Goal: Complete application form: Complete application form

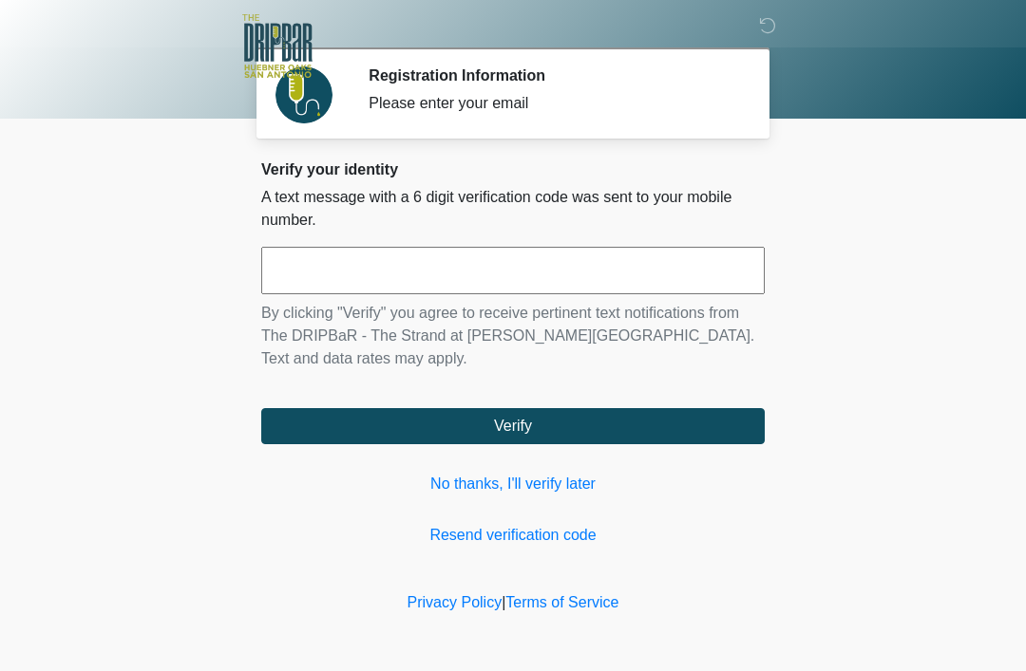
click at [543, 481] on link "No thanks, I'll verify later" at bounding box center [512, 484] width 503 height 23
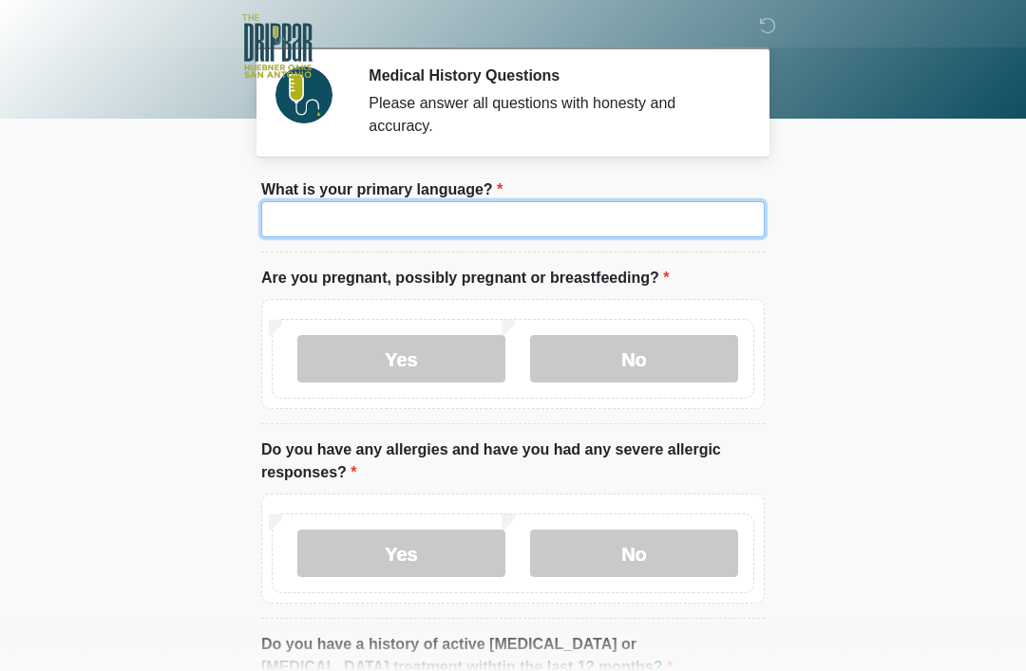
click at [511, 207] on input "What is your primary language?" at bounding box center [512, 219] width 503 height 36
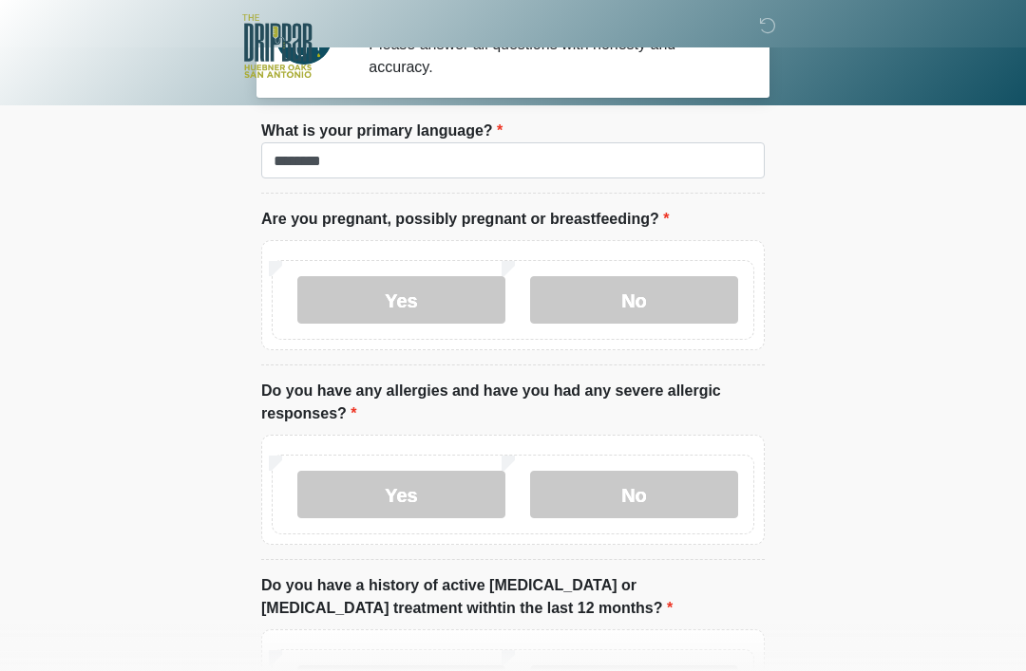
scroll to position [96, 0]
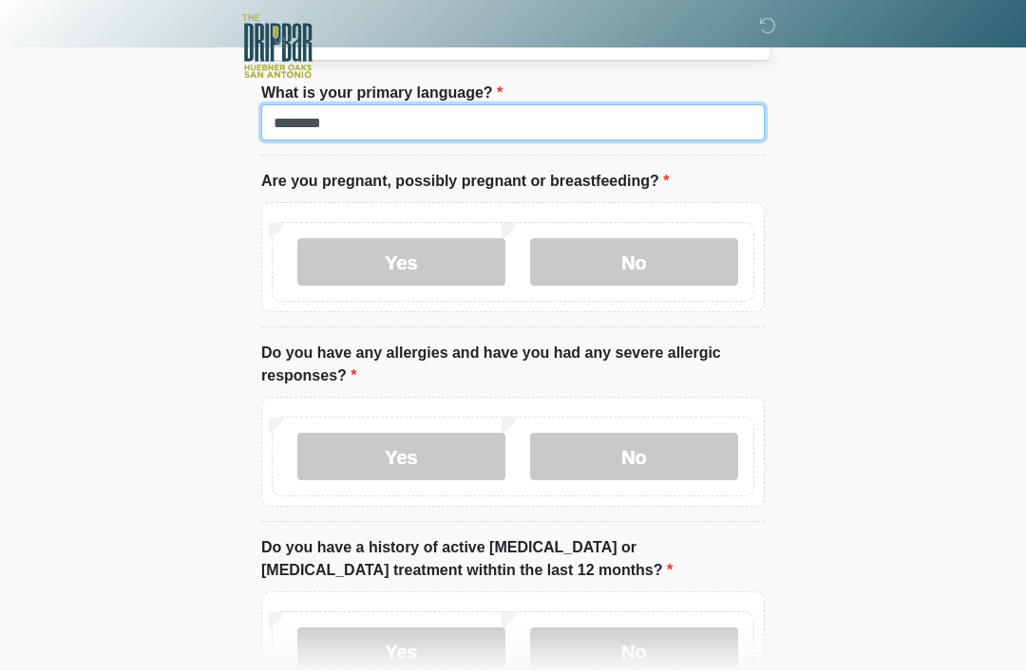
type input "*******"
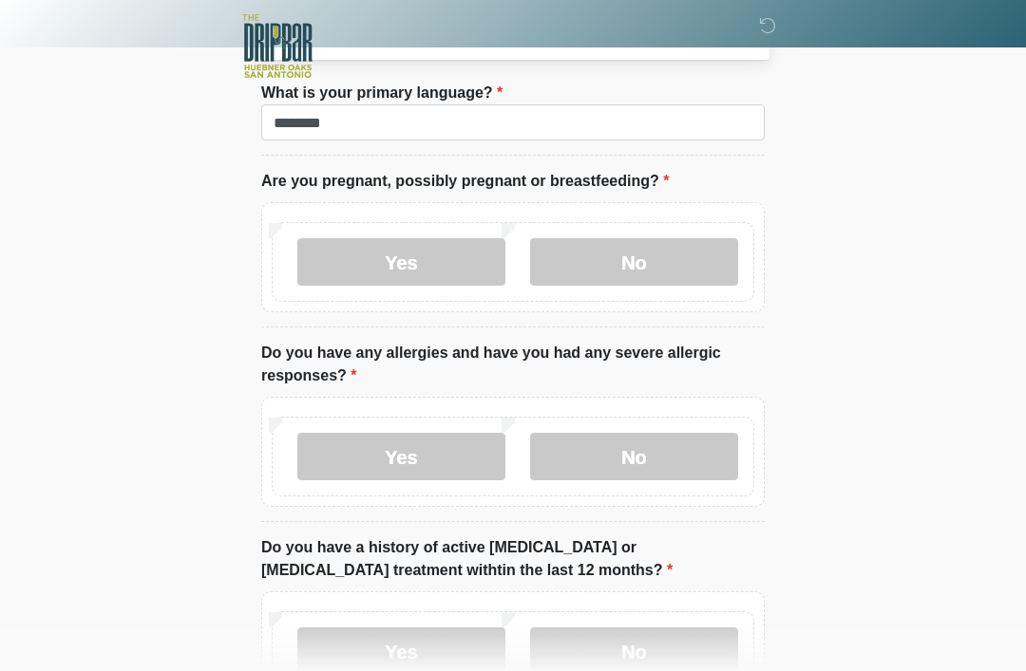
click at [680, 253] on label "No" at bounding box center [634, 261] width 208 height 47
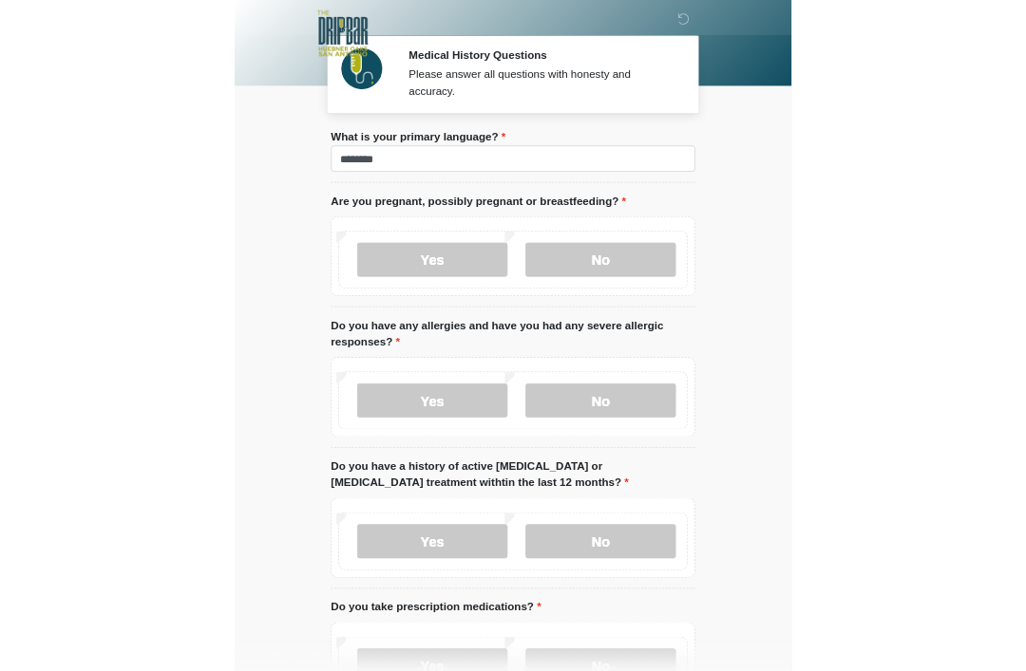
scroll to position [276, 0]
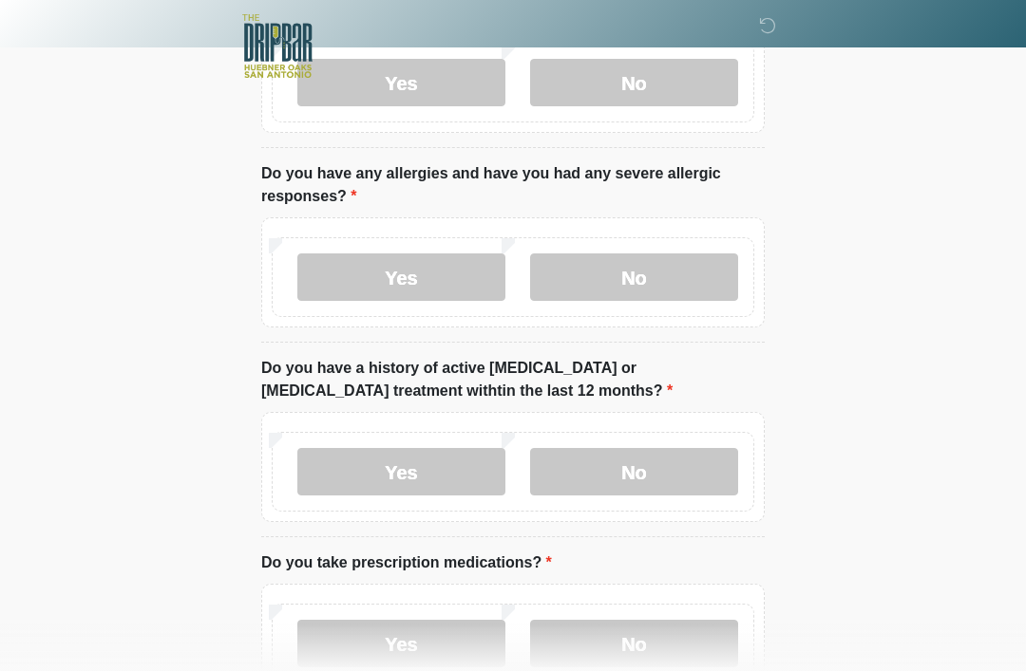
click at [655, 274] on label "No" at bounding box center [634, 277] width 208 height 47
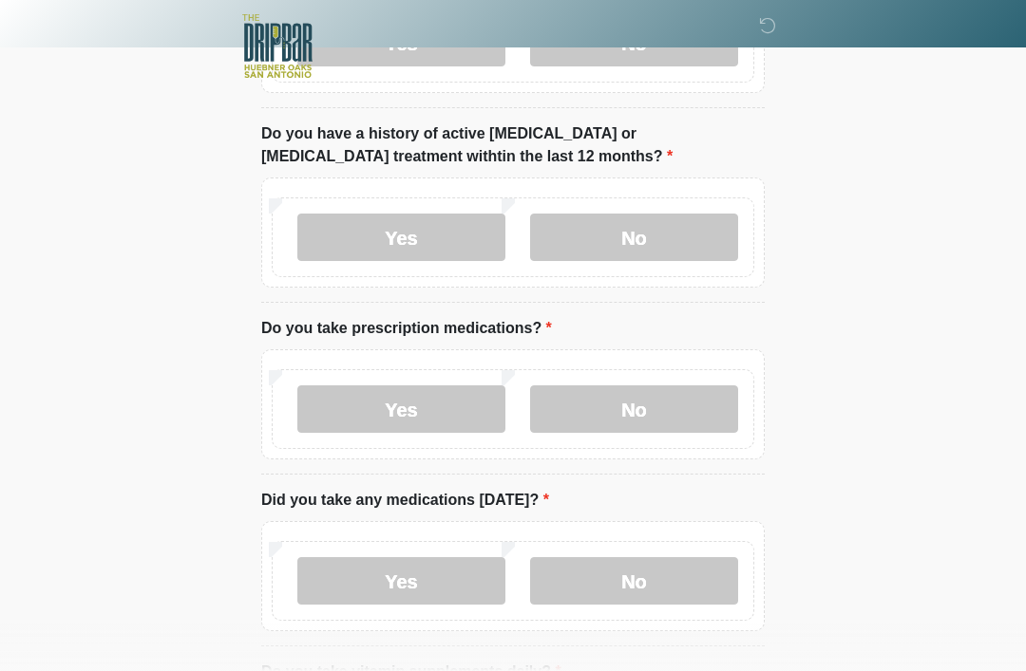
scroll to position [518, 0]
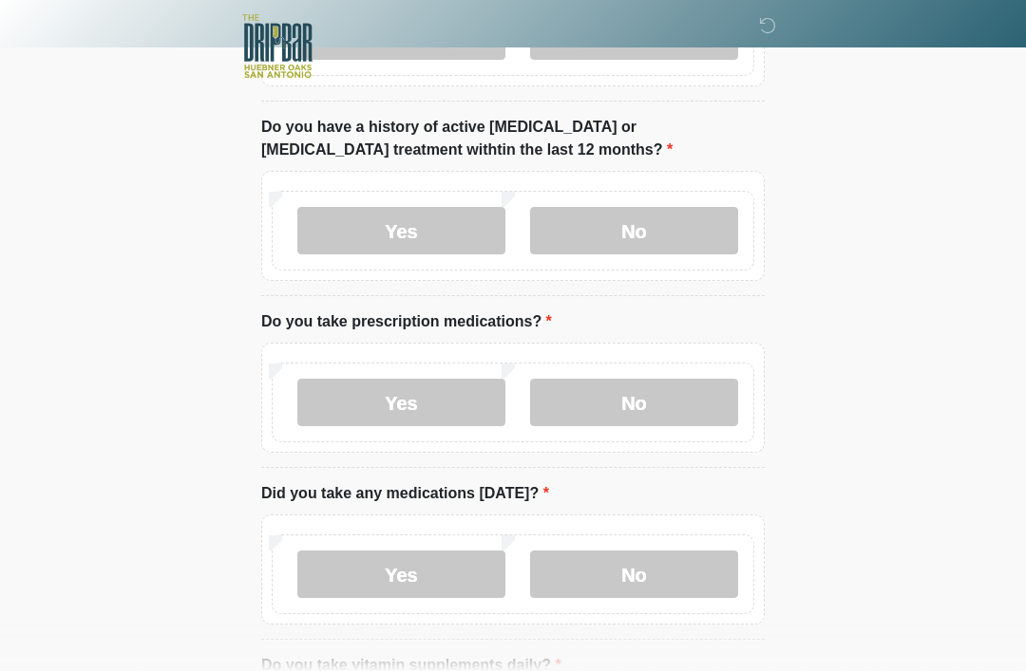
click at [668, 212] on label "No" at bounding box center [634, 230] width 208 height 47
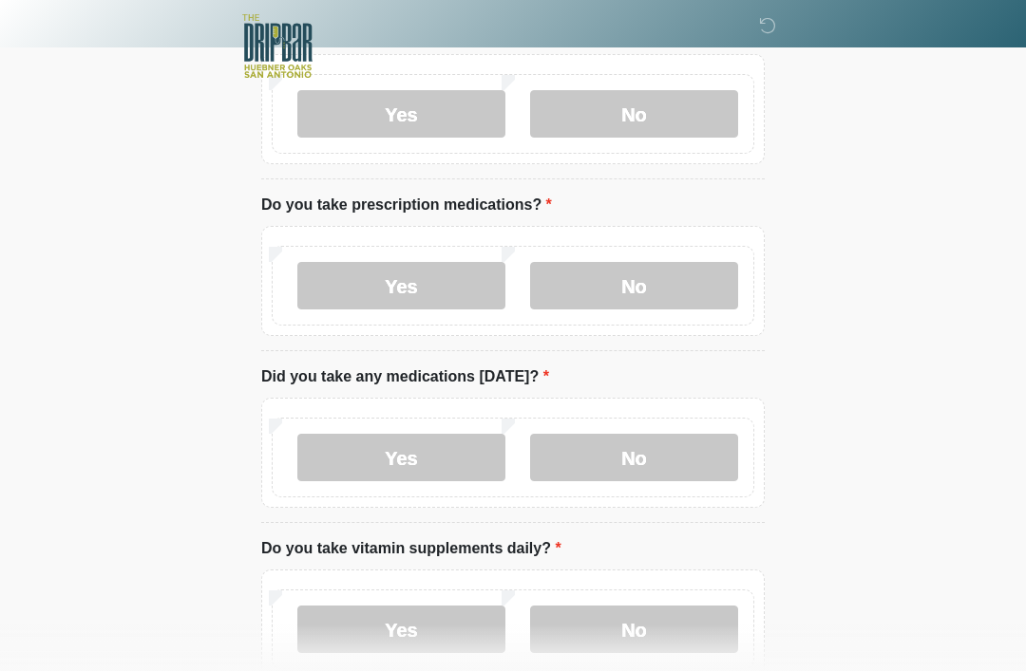
scroll to position [637, 0]
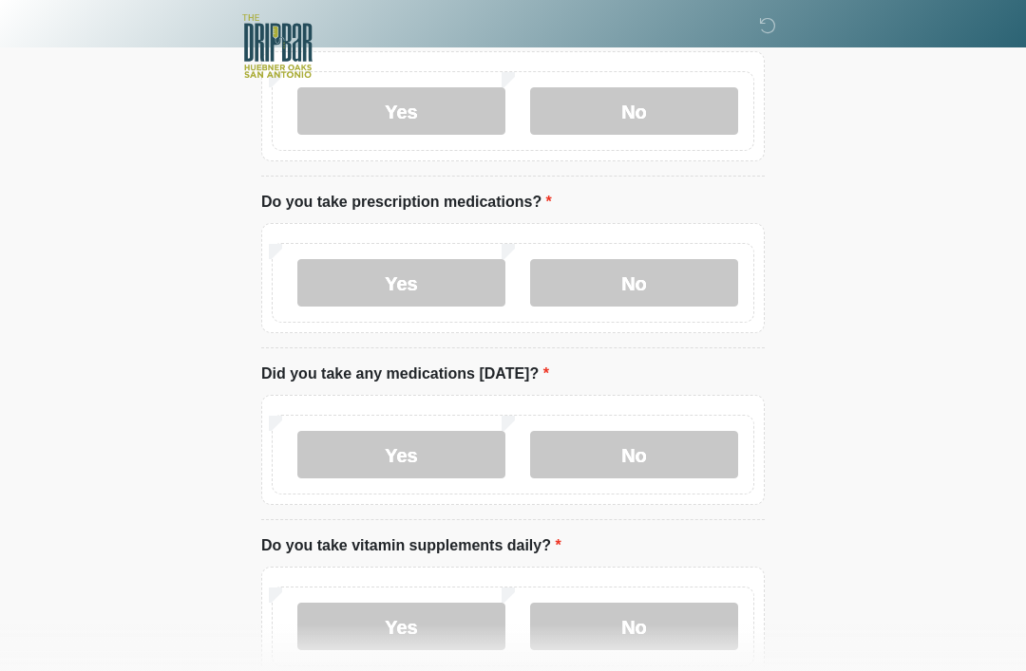
click at [672, 273] on label "No" at bounding box center [634, 282] width 208 height 47
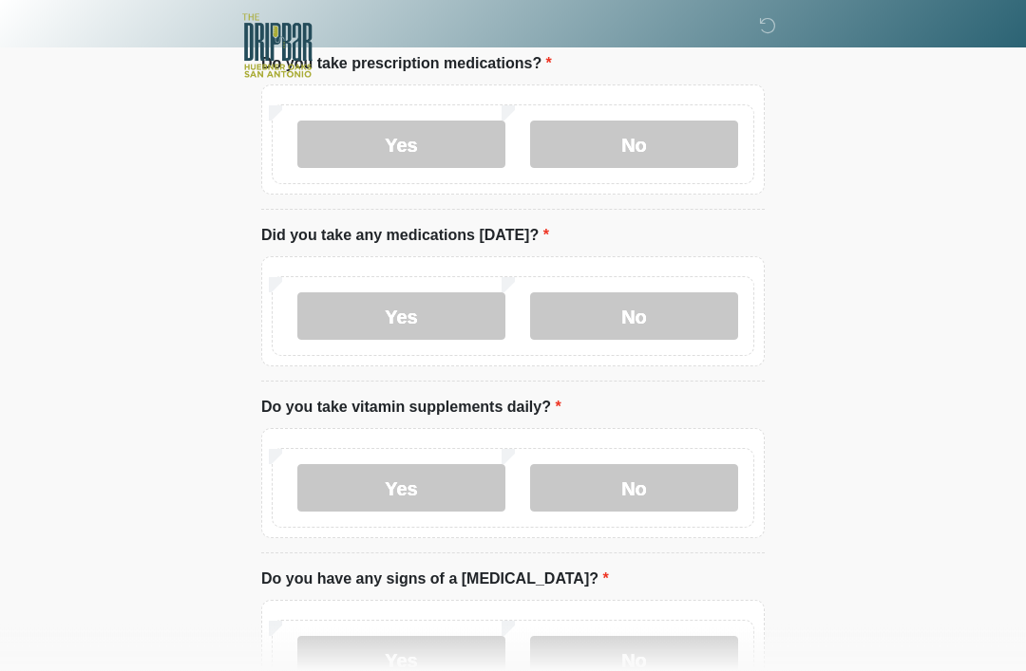
scroll to position [777, 0]
click at [711, 292] on label "No" at bounding box center [634, 315] width 208 height 47
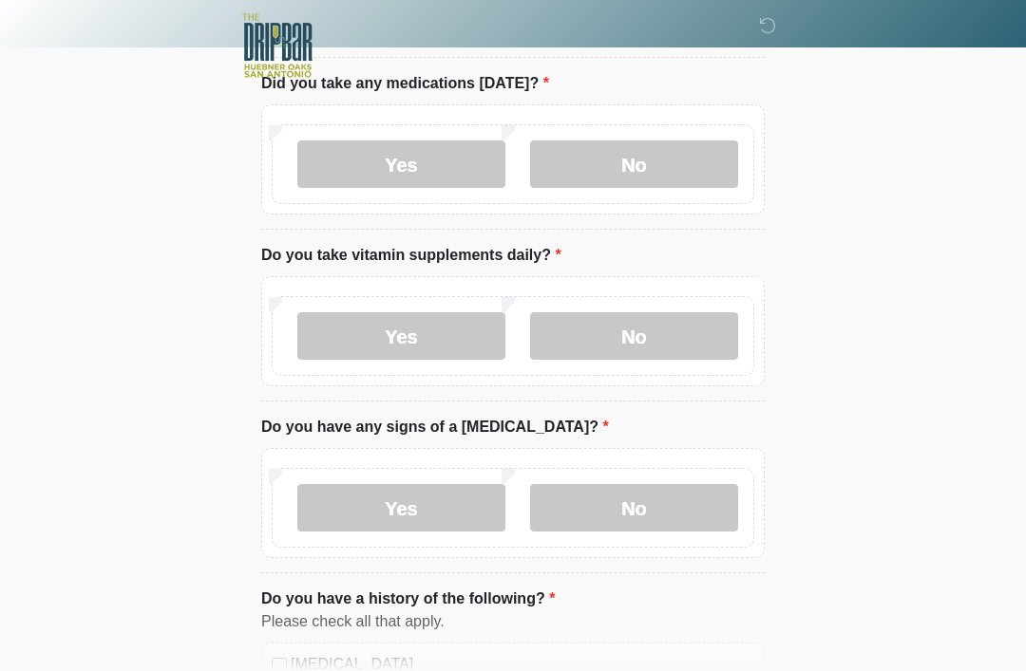
scroll to position [929, 0]
click at [440, 337] on label "Yes" at bounding box center [401, 334] width 208 height 47
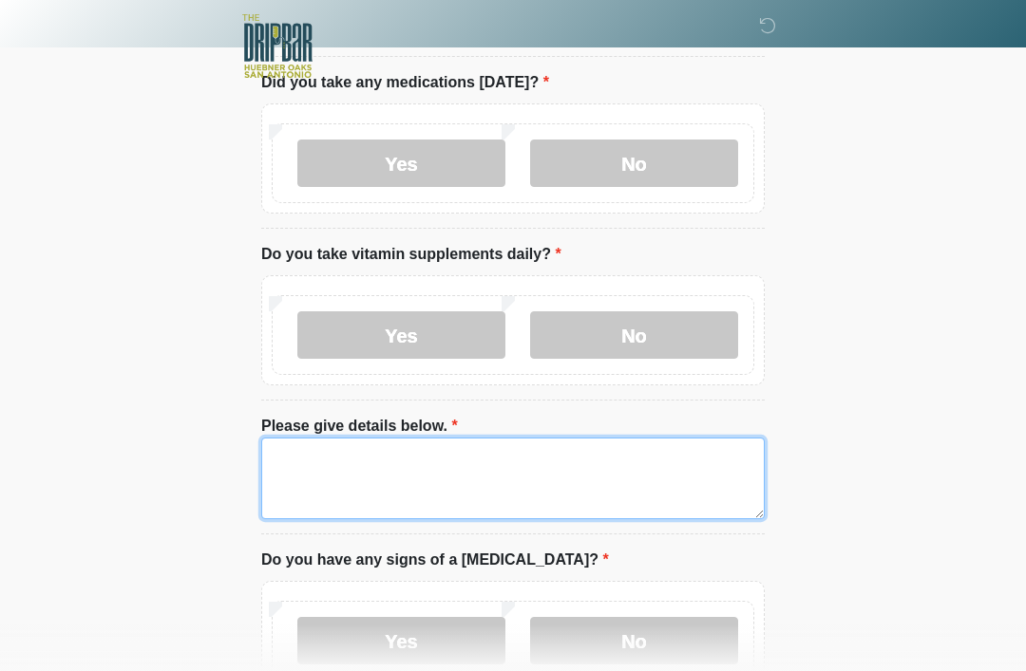
click at [498, 438] on textarea "Please give details below." at bounding box center [512, 479] width 503 height 82
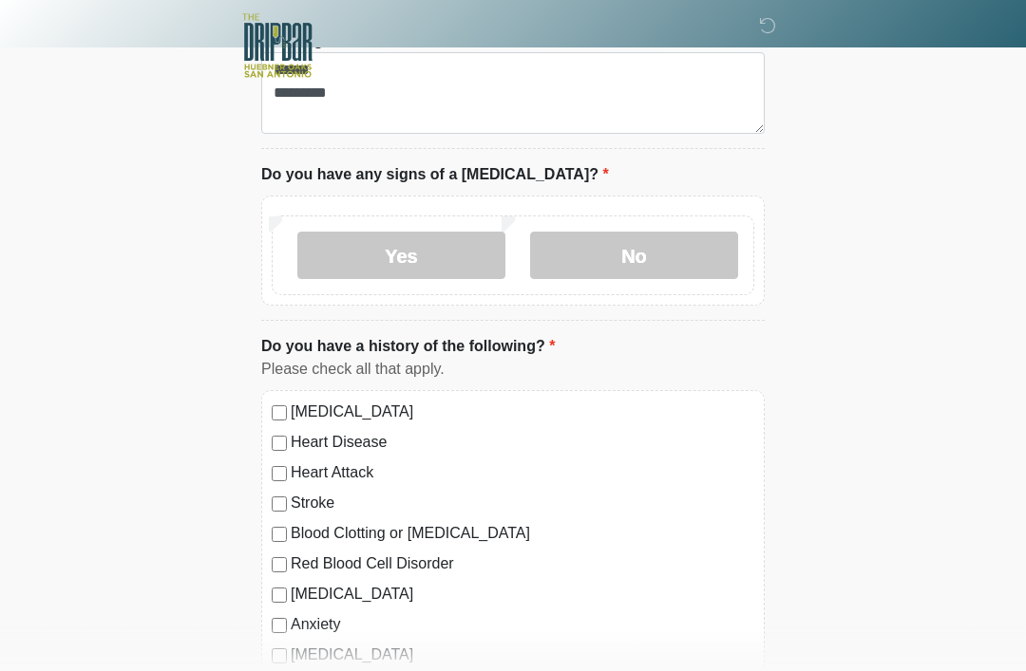
scroll to position [1344, 0]
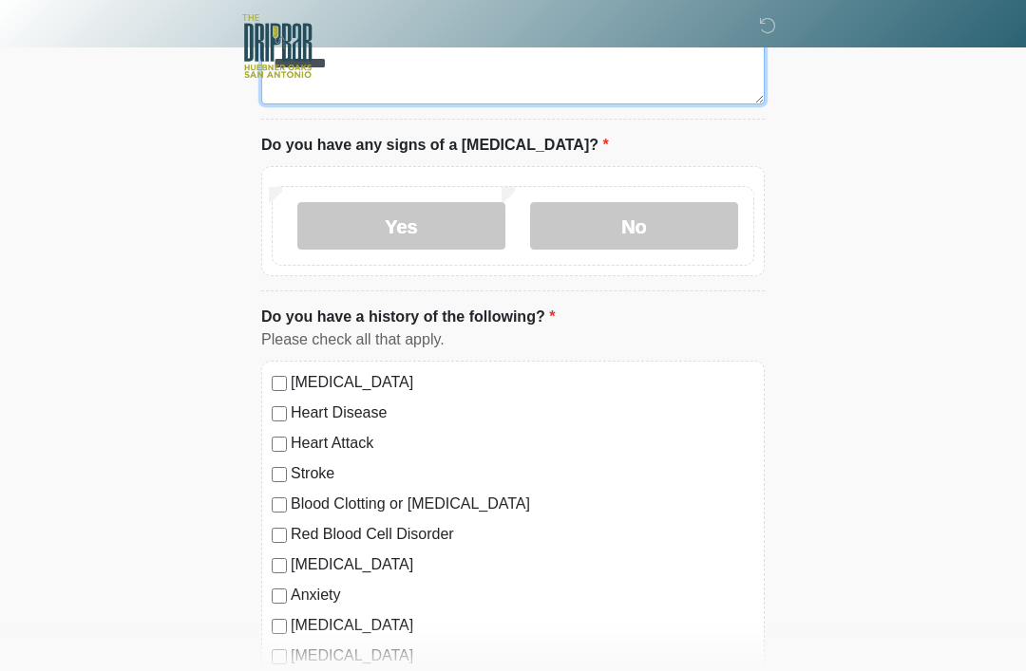
type textarea "****** ********"
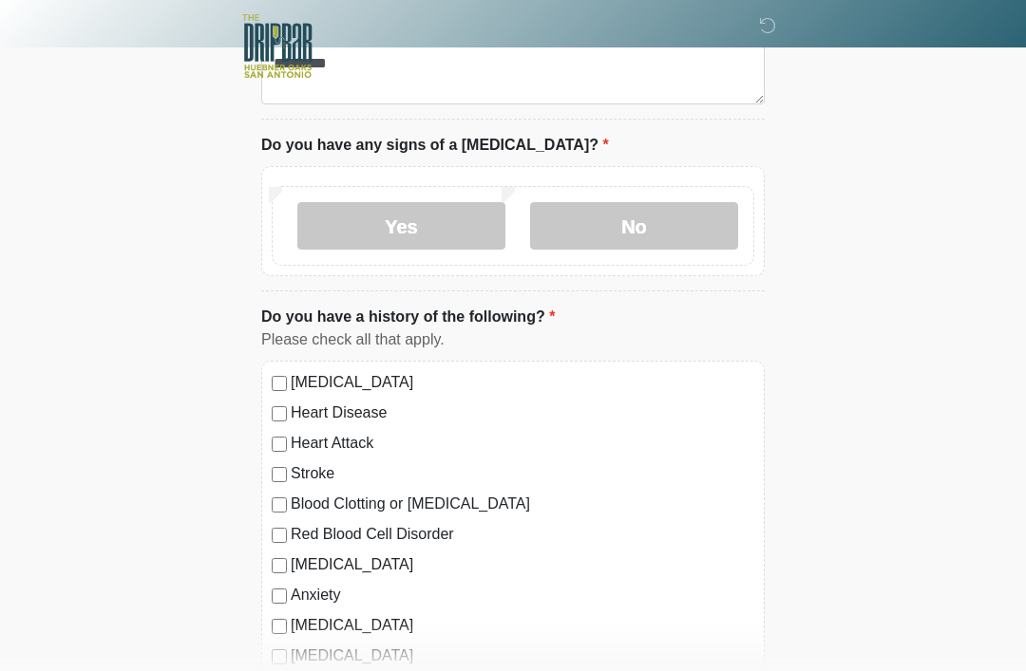
click at [652, 229] on label "No" at bounding box center [634, 225] width 208 height 47
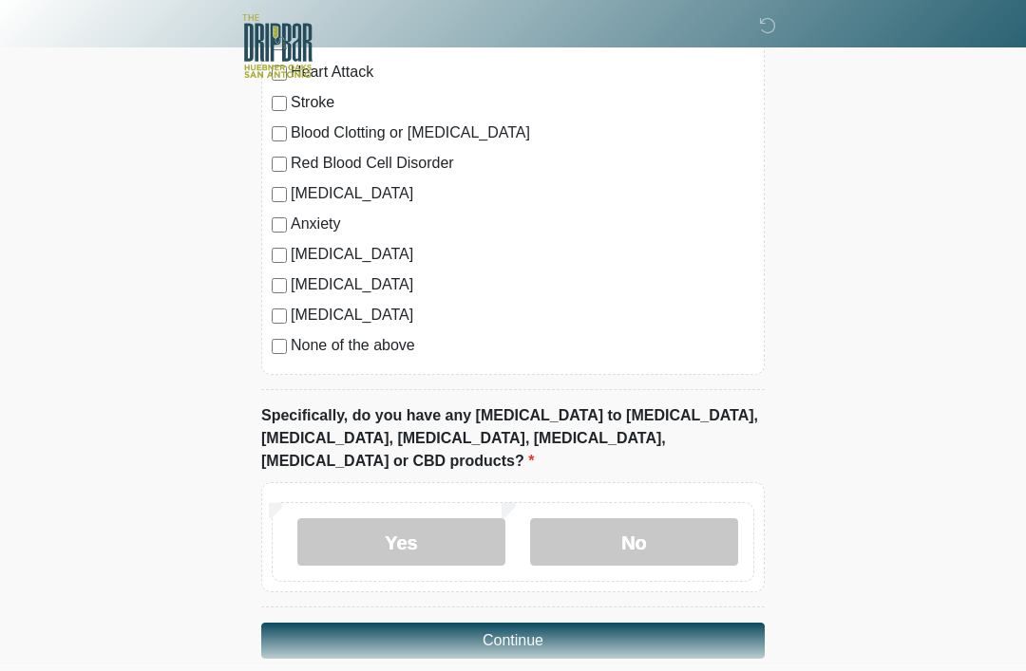
scroll to position [1717, 0]
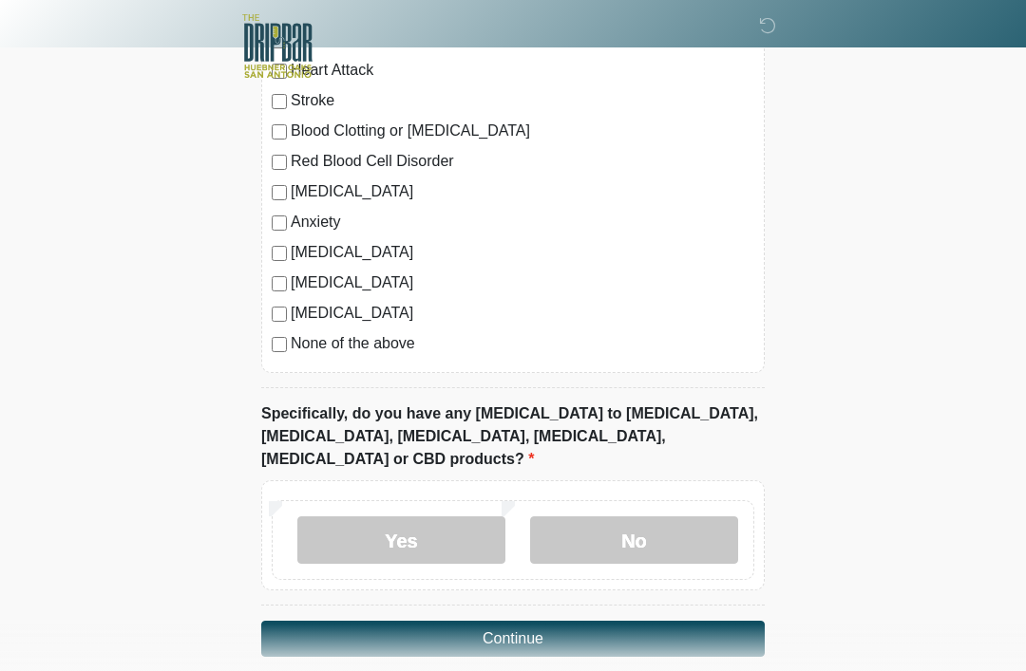
click at [654, 517] on label "No" at bounding box center [634, 540] width 208 height 47
click at [583, 621] on button "Continue" at bounding box center [512, 639] width 503 height 36
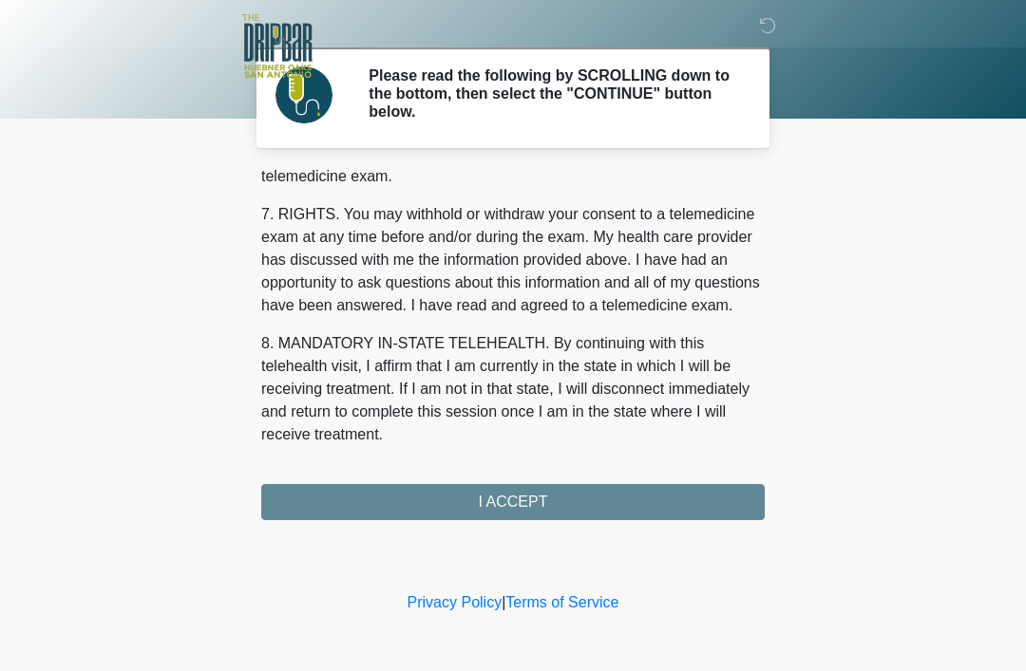
scroll to position [833, 0]
click at [552, 493] on button "I ACCEPT" at bounding box center [512, 502] width 503 height 36
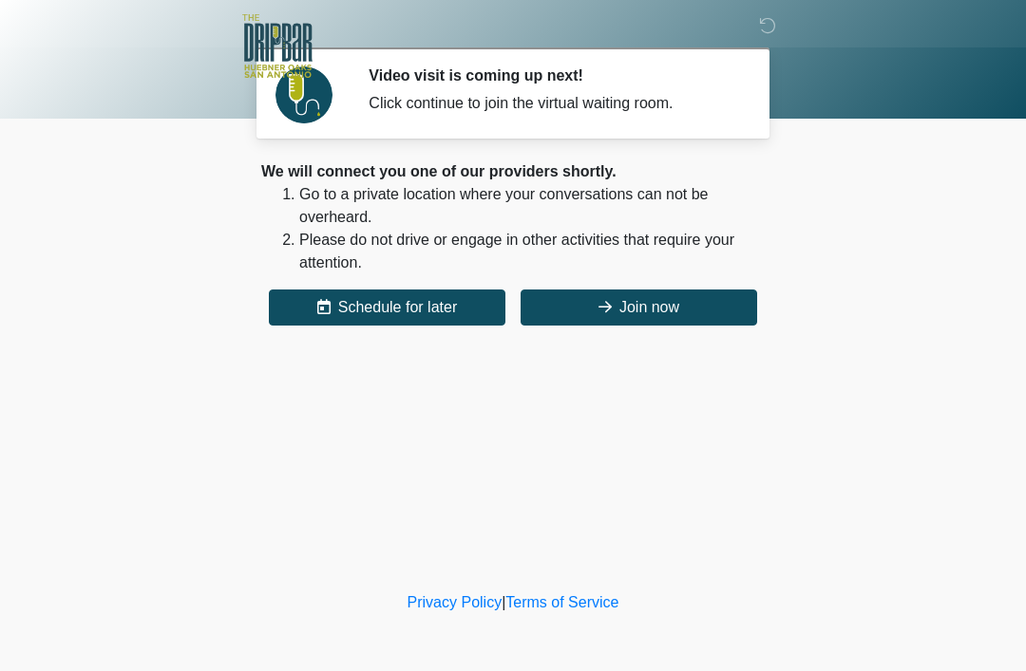
click at [707, 297] on button "Join now" at bounding box center [638, 308] width 236 height 36
